Goal: Transaction & Acquisition: Purchase product/service

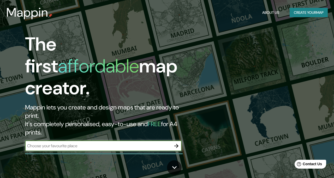
click at [162, 141] on div "​" at bounding box center [103, 146] width 157 height 10
type input "m"
click at [113, 143] on input "text" at bounding box center [98, 146] width 146 height 6
paste input "[STREET_ADDRESS][PERSON_NAME]"
type input "[STREET_ADDRESS][PERSON_NAME]"
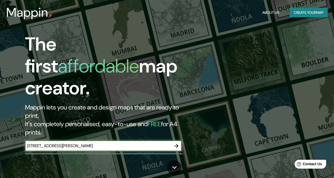
click at [177, 144] on icon "button" at bounding box center [176, 146] width 4 height 4
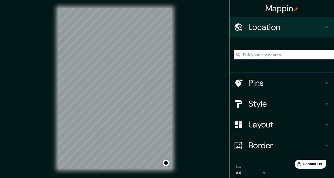
click at [268, 56] on input "Pick your city or area" at bounding box center [284, 54] width 100 height 9
paste input "[STREET_ADDRESS][PERSON_NAME]"
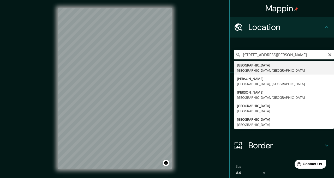
type input "[GEOGRAPHIC_DATA], [GEOGRAPHIC_DATA], [GEOGRAPHIC_DATA]"
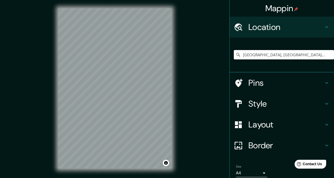
click at [329, 106] on icon at bounding box center [327, 104] width 6 height 6
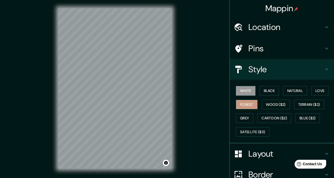
click at [251, 105] on button "Forest" at bounding box center [247, 105] width 22 height 10
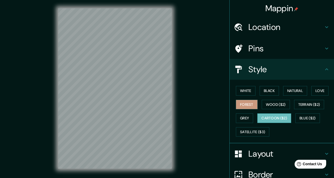
click at [273, 116] on button "Cartoon ($2)" at bounding box center [274, 118] width 34 height 10
click at [302, 91] on button "Natural" at bounding box center [295, 91] width 24 height 10
click at [269, 119] on button "Cartoon ($2)" at bounding box center [274, 118] width 34 height 10
click at [182, 94] on div "Mappin Location [GEOGRAPHIC_DATA], [GEOGRAPHIC_DATA], [GEOGRAPHIC_DATA] Pins St…" at bounding box center [167, 92] width 334 height 185
click at [189, 83] on div "Mappin Location [GEOGRAPHIC_DATA], [GEOGRAPHIC_DATA], [GEOGRAPHIC_DATA] Pins St…" at bounding box center [167, 92] width 334 height 185
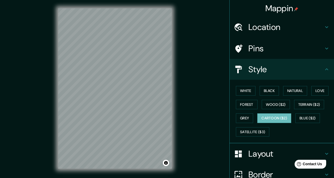
click at [178, 83] on div "© Mapbox © OpenStreetMap Improve this map" at bounding box center [115, 88] width 130 height 177
click at [25, 75] on div "Mappin Location [GEOGRAPHIC_DATA], [GEOGRAPHIC_DATA], [GEOGRAPHIC_DATA] Pins St…" at bounding box center [167, 92] width 334 height 185
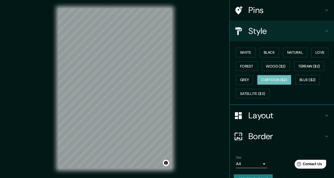
scroll to position [50, 0]
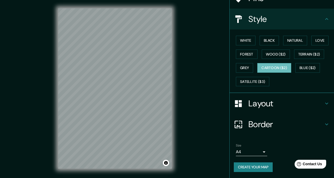
click at [174, 39] on div "© Mapbox © OpenStreetMap Improve this map" at bounding box center [115, 88] width 130 height 177
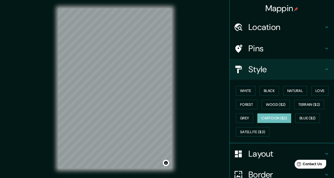
click at [279, 25] on h4 "Location" at bounding box center [285, 27] width 75 height 10
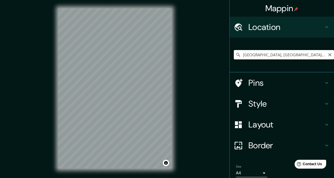
click at [294, 56] on input "[GEOGRAPHIC_DATA], [GEOGRAPHIC_DATA], [GEOGRAPHIC_DATA]" at bounding box center [284, 54] width 100 height 9
click at [259, 53] on input "[GEOGRAPHIC_DATA], [GEOGRAPHIC_DATA], [GEOGRAPHIC_DATA]" at bounding box center [284, 54] width 100 height 9
drag, startPoint x: 295, startPoint y: 57, endPoint x: 216, endPoint y: 59, distance: 79.6
click at [216, 59] on div "Mappin Location [GEOGRAPHIC_DATA], [GEOGRAPHIC_DATA], [GEOGRAPHIC_DATA] Pins St…" at bounding box center [167, 92] width 334 height 185
drag, startPoint x: 292, startPoint y: 54, endPoint x: 241, endPoint y: 56, distance: 51.2
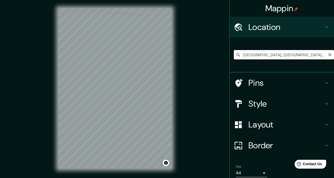
click at [240, 56] on div "[GEOGRAPHIC_DATA], [GEOGRAPHIC_DATA], [GEOGRAPHIC_DATA]" at bounding box center [284, 54] width 100 height 9
paste input "20.988735, -89.600201"
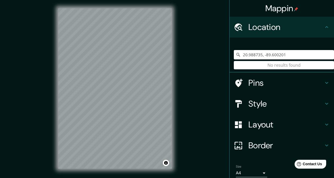
click at [304, 55] on input "20.988735, -89.600201" at bounding box center [284, 54] width 100 height 9
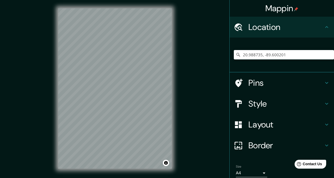
click at [226, 62] on div "Mappin Location [GEOGRAPHIC_DATA] No results found Pins Style Layout Border Cho…" at bounding box center [167, 92] width 334 height 185
drag, startPoint x: 306, startPoint y: 52, endPoint x: 219, endPoint y: 53, distance: 86.9
click at [219, 53] on div "Mappin Location [GEOGRAPHIC_DATA] No results found Pins Style Layout Border Cho…" at bounding box center [167, 92] width 334 height 185
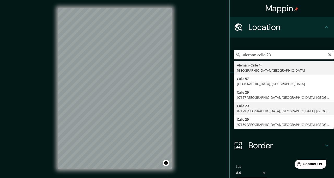
type input "[STREET_ADDRESS]"
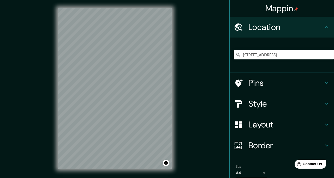
click at [274, 130] on div "Layout" at bounding box center [282, 124] width 104 height 21
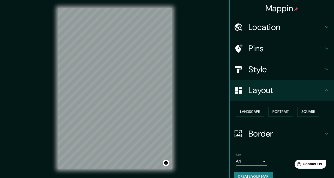
click at [275, 132] on h4 "Border" at bounding box center [285, 134] width 75 height 10
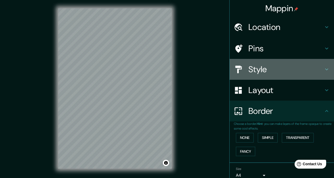
click at [286, 64] on div "Style" at bounding box center [282, 69] width 104 height 21
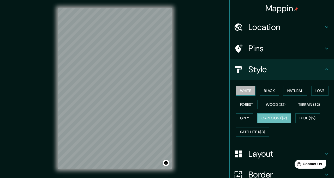
click at [246, 94] on button "White" at bounding box center [246, 91] width 20 height 10
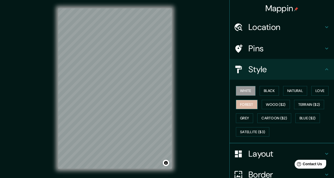
click at [246, 105] on button "Forest" at bounding box center [247, 105] width 22 height 10
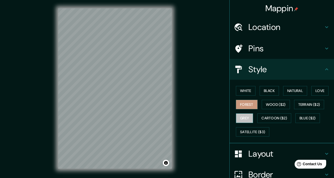
click at [247, 114] on button "Grey" at bounding box center [244, 118] width 17 height 10
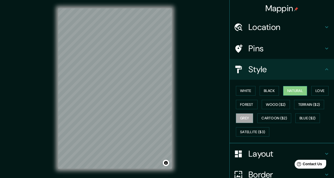
click at [298, 91] on button "Natural" at bounding box center [295, 91] width 24 height 10
click at [321, 89] on button "Love" at bounding box center [319, 91] width 17 height 10
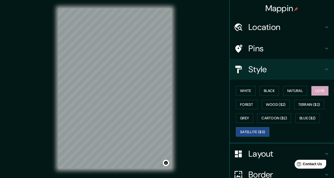
click at [265, 131] on button "Satellite ($3)" at bounding box center [252, 132] width 33 height 10
click at [273, 89] on button "Black" at bounding box center [270, 91] width 20 height 10
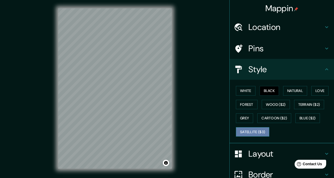
click at [260, 129] on button "Satellite ($3)" at bounding box center [252, 132] width 33 height 10
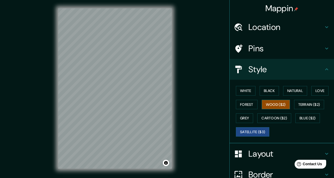
scroll to position [50, 0]
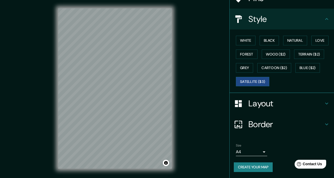
click at [269, 105] on h4 "Layout" at bounding box center [285, 103] width 75 height 10
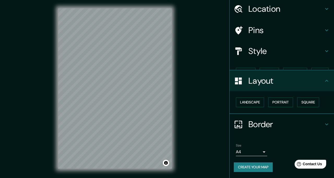
scroll to position [9, 0]
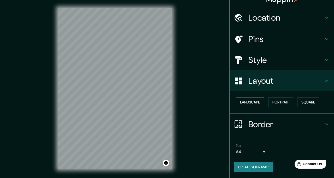
click at [256, 103] on button "Landscape" at bounding box center [250, 103] width 28 height 10
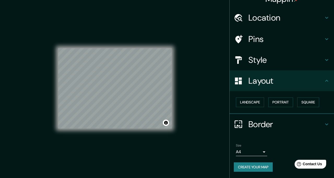
click at [302, 107] on div "Landscape [GEOGRAPHIC_DATA]" at bounding box center [284, 102] width 100 height 14
click at [307, 105] on button "Square" at bounding box center [308, 103] width 22 height 10
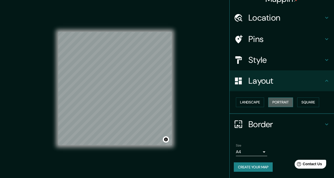
click at [281, 104] on button "Portrait" at bounding box center [280, 103] width 25 height 10
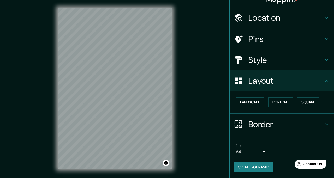
click at [308, 63] on h4 "Style" at bounding box center [285, 60] width 75 height 10
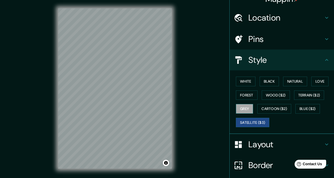
click at [249, 112] on button "Grey" at bounding box center [244, 109] width 17 height 10
click at [249, 79] on button "White" at bounding box center [246, 82] width 20 height 10
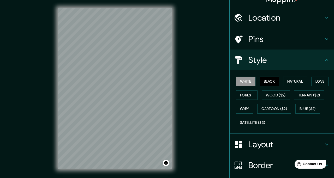
click at [271, 83] on button "Black" at bounding box center [270, 82] width 20 height 10
click at [296, 83] on button "Natural" at bounding box center [295, 82] width 24 height 10
click at [313, 81] on div "White Black Natural Love Forest Wood ($2) Terrain ($2) Grey Cartoon ($2) Blue (…" at bounding box center [284, 102] width 100 height 55
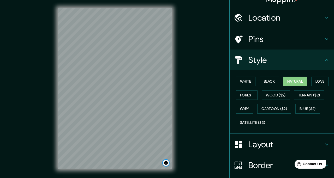
click at [164, 163] on button "Toggle attribution" at bounding box center [166, 163] width 6 height 6
click at [313, 82] on div "White Black Natural Love Forest Wood ($2) Terrain ($2) Grey Cartoon ($2) Blue (…" at bounding box center [284, 102] width 100 height 55
click at [319, 82] on button "Love" at bounding box center [319, 82] width 17 height 10
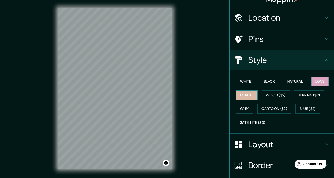
click at [244, 91] on button "Forest" at bounding box center [247, 96] width 22 height 10
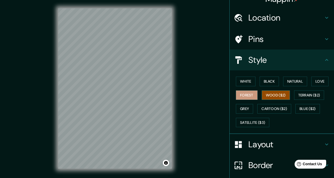
click at [272, 95] on button "Wood ($2)" at bounding box center [276, 96] width 28 height 10
click at [307, 92] on button "Terrain ($2)" at bounding box center [309, 96] width 30 height 10
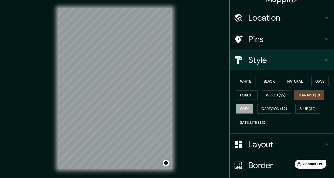
click at [250, 110] on button "Grey" at bounding box center [244, 109] width 17 height 10
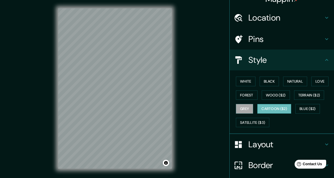
click at [270, 105] on button "Cartoon ($2)" at bounding box center [274, 109] width 34 height 10
click at [179, 92] on div "© Mapbox © OpenStreetMap Improve this map" at bounding box center [115, 88] width 130 height 177
